Goal: Find specific page/section: Find specific page/section

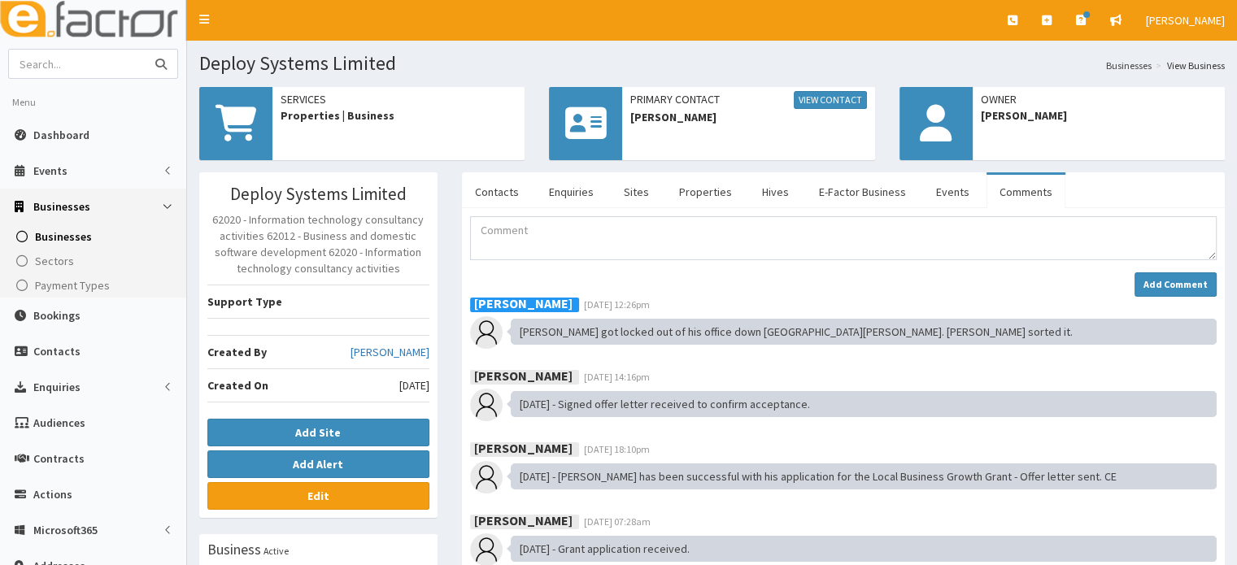
click at [122, 61] on input "text" at bounding box center [77, 64] width 137 height 28
type input "[PERSON_NAME]"
click at [145, 50] on button "submit" at bounding box center [161, 64] width 33 height 28
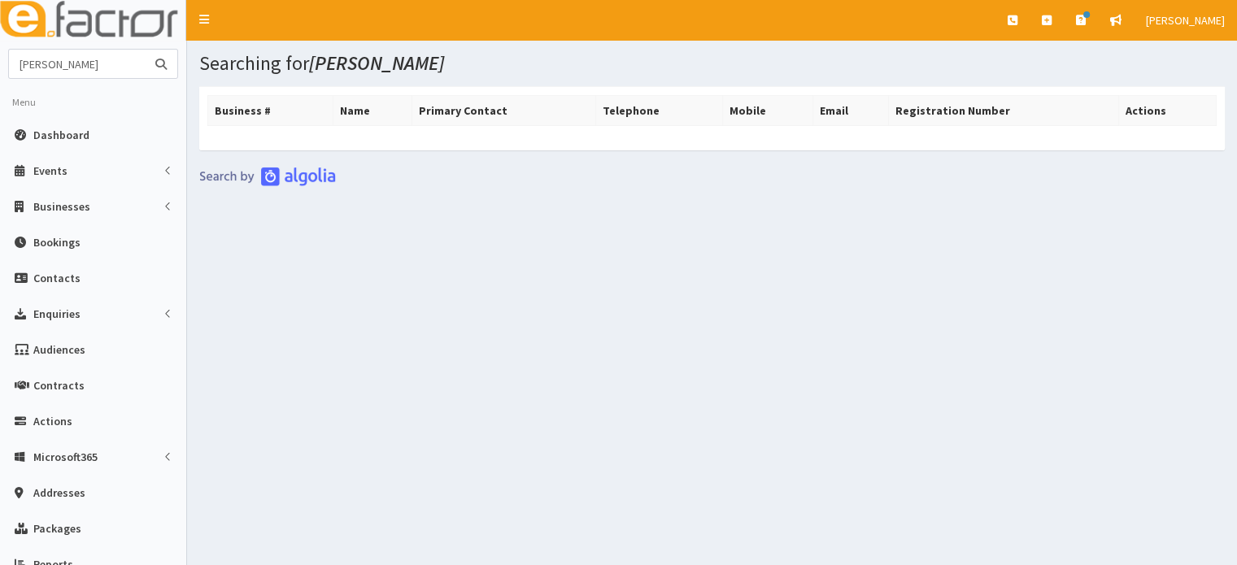
drag, startPoint x: 97, startPoint y: 62, endPoint x: 42, endPoint y: 64, distance: 54.5
click at [42, 64] on input "[PERSON_NAME]" at bounding box center [77, 64] width 137 height 28
type input "[PERSON_NAME]"
click at [145, 50] on button "submit" at bounding box center [161, 64] width 33 height 28
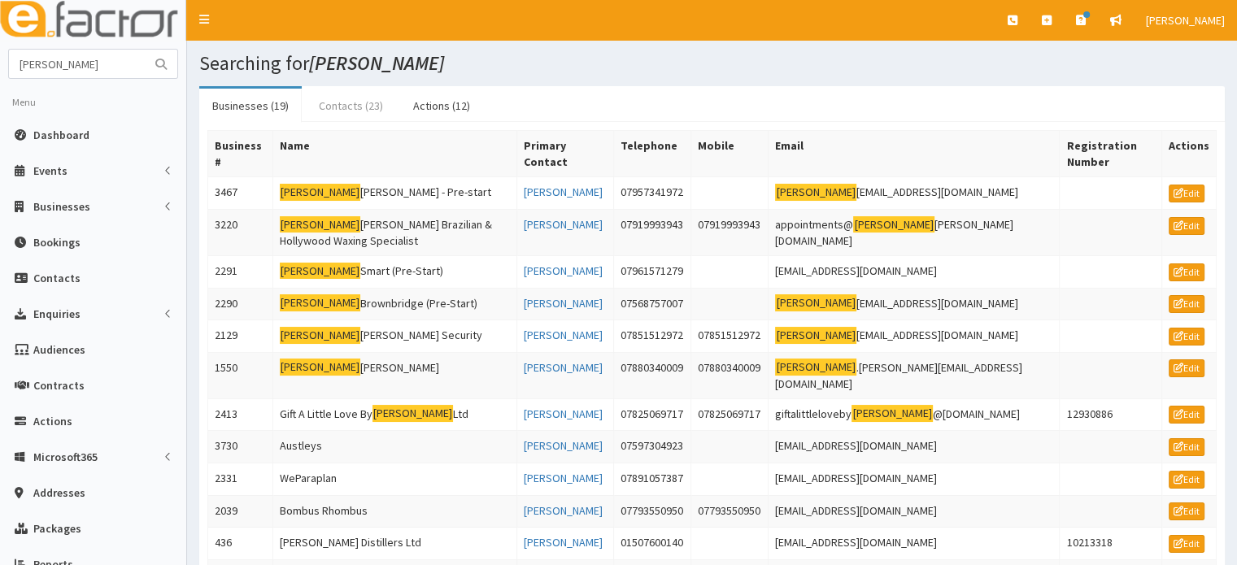
click at [353, 100] on link "Contacts (23)" at bounding box center [351, 106] width 90 height 34
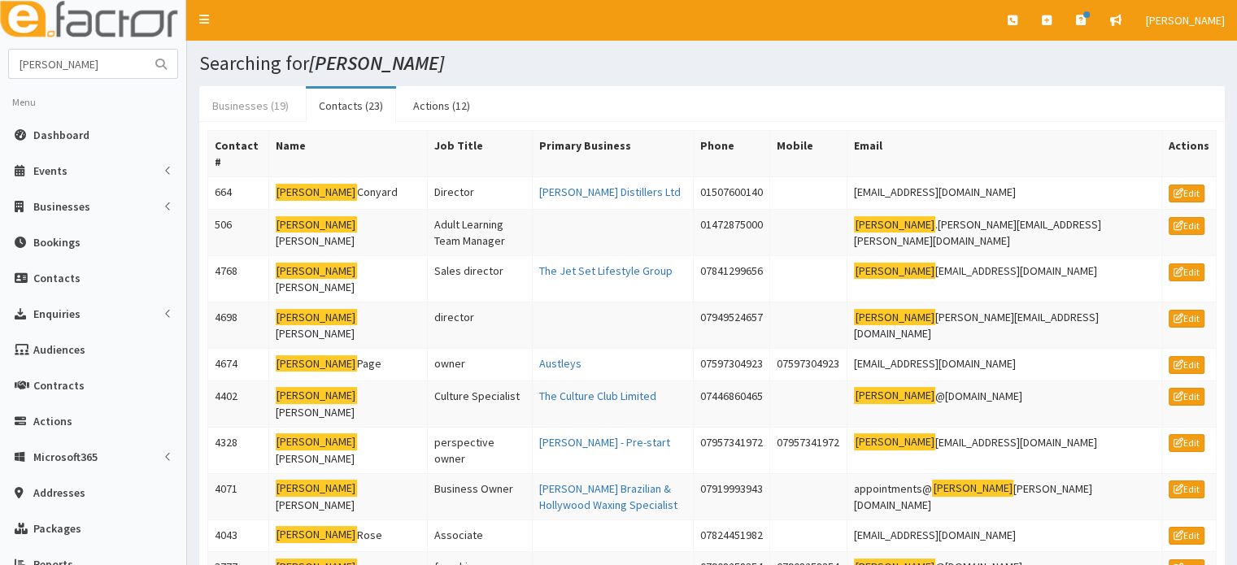
click at [253, 103] on link "Businesses (19)" at bounding box center [250, 106] width 102 height 34
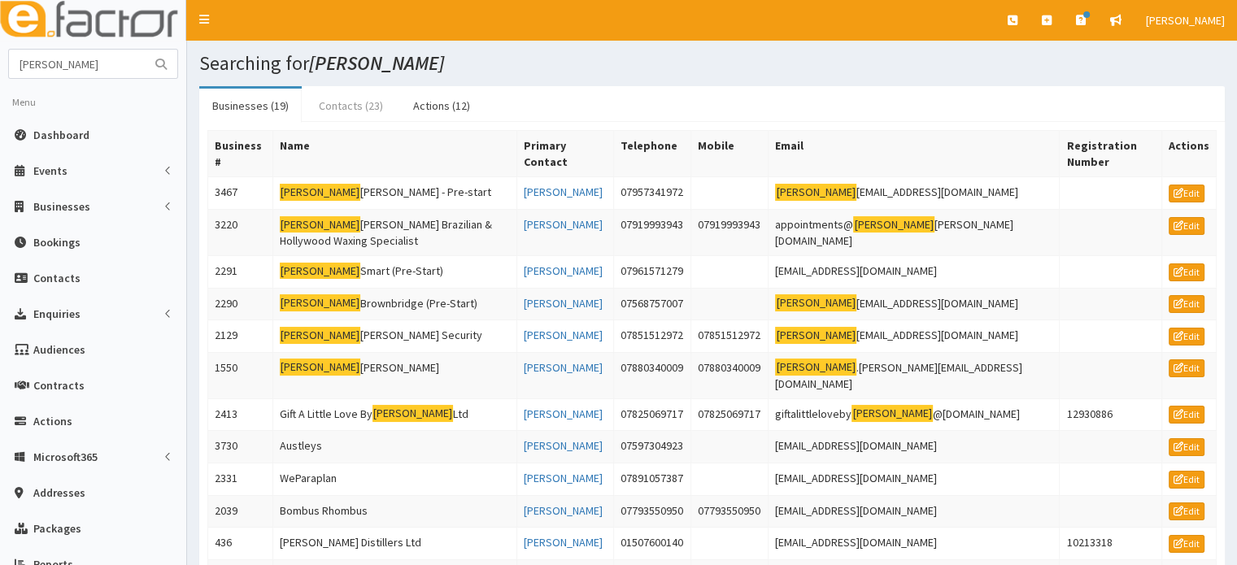
click at [327, 107] on link "Contacts (23)" at bounding box center [351, 106] width 90 height 34
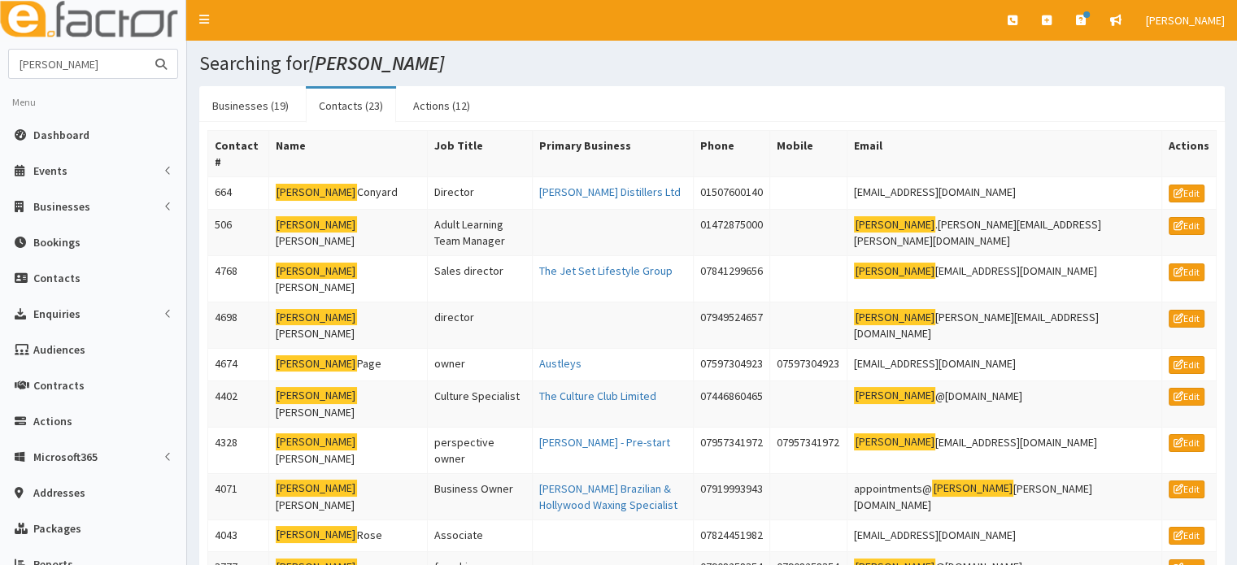
click at [39, 59] on input "[PERSON_NAME]" at bounding box center [77, 64] width 137 height 28
click at [63, 134] on span "Dashboard" at bounding box center [61, 135] width 56 height 15
